Goal: Navigation & Orientation: Find specific page/section

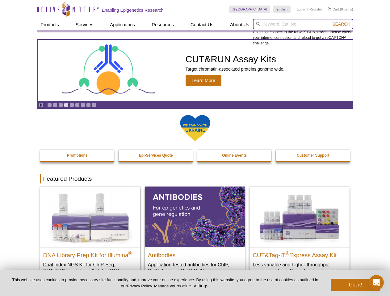
click at [303, 24] on input "search" at bounding box center [303, 24] width 100 height 10
click at [341, 24] on span "Search" at bounding box center [341, 24] width 18 height 5
click at [41, 105] on icon "Pause" at bounding box center [41, 105] width 4 height 4
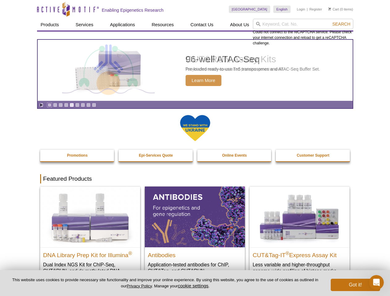
click at [49, 105] on link "Go to slide 1" at bounding box center [49, 105] width 5 height 5
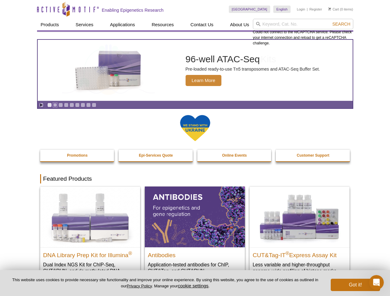
click at [55, 105] on link "Go to slide 2" at bounding box center [55, 105] width 5 height 5
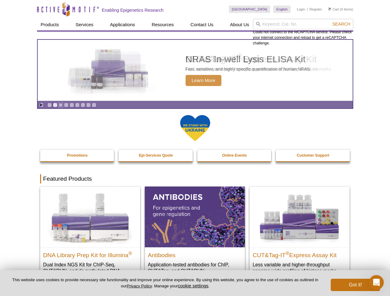
click at [60, 105] on link "Go to slide 3" at bounding box center [60, 105] width 5 height 5
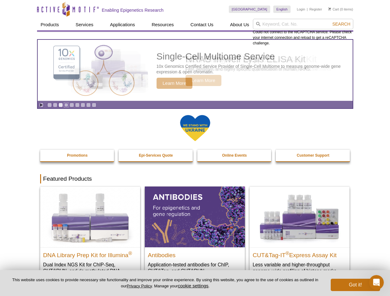
click at [66, 105] on link "Go to slide 4" at bounding box center [66, 105] width 5 height 5
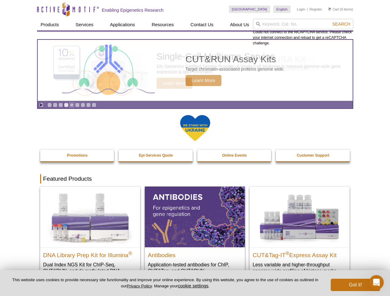
click at [72, 105] on link "Go to slide 5" at bounding box center [71, 105] width 5 height 5
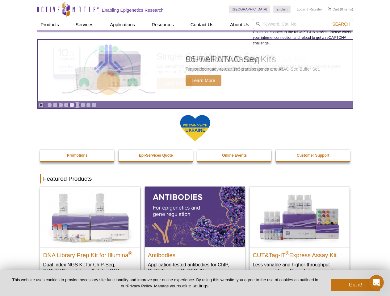
click at [77, 105] on link "Go to slide 6" at bounding box center [77, 105] width 5 height 5
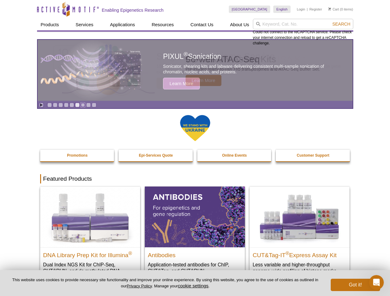
click at [83, 105] on link "Go to slide 7" at bounding box center [83, 105] width 5 height 5
